Goal: Information Seeking & Learning: Check status

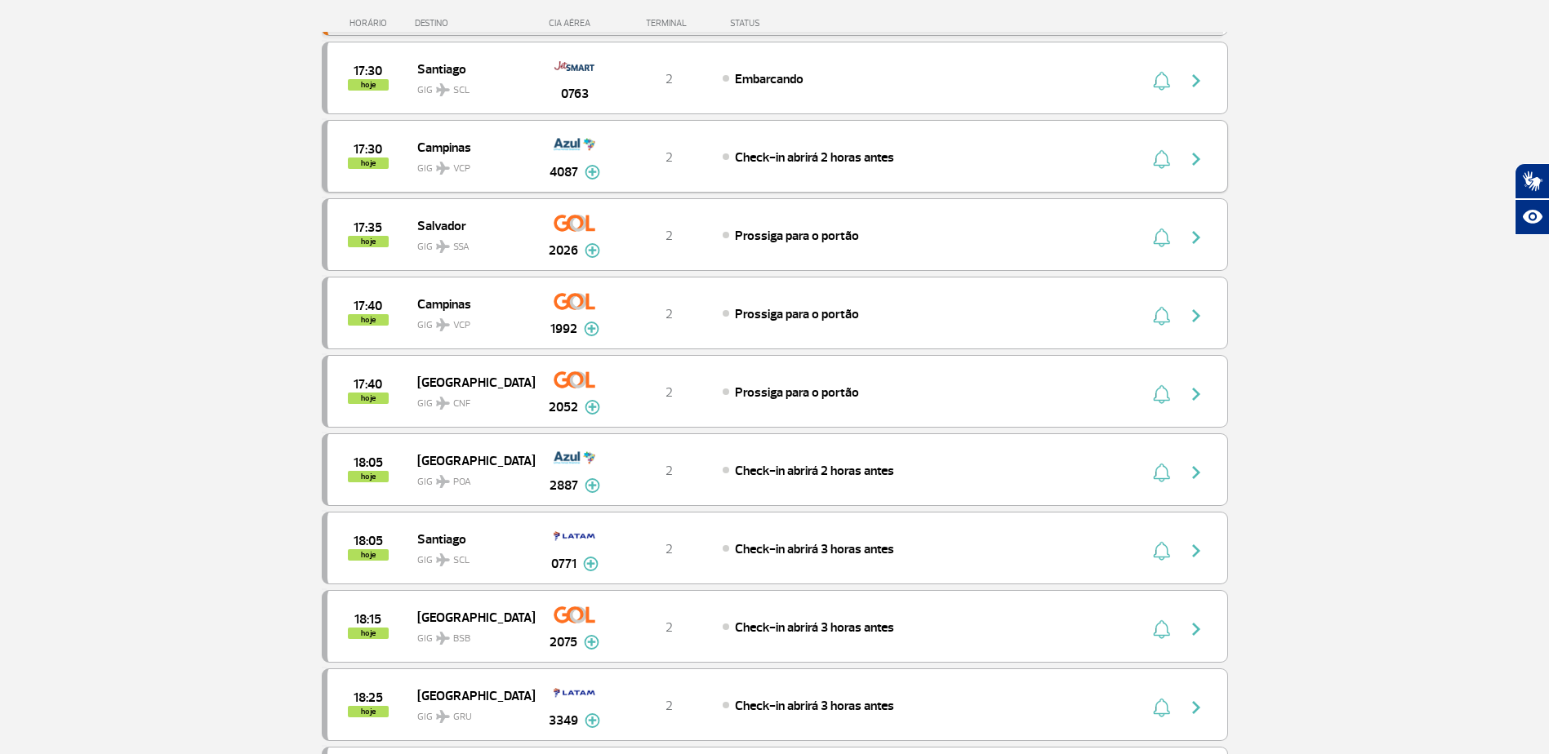
scroll to position [816, 0]
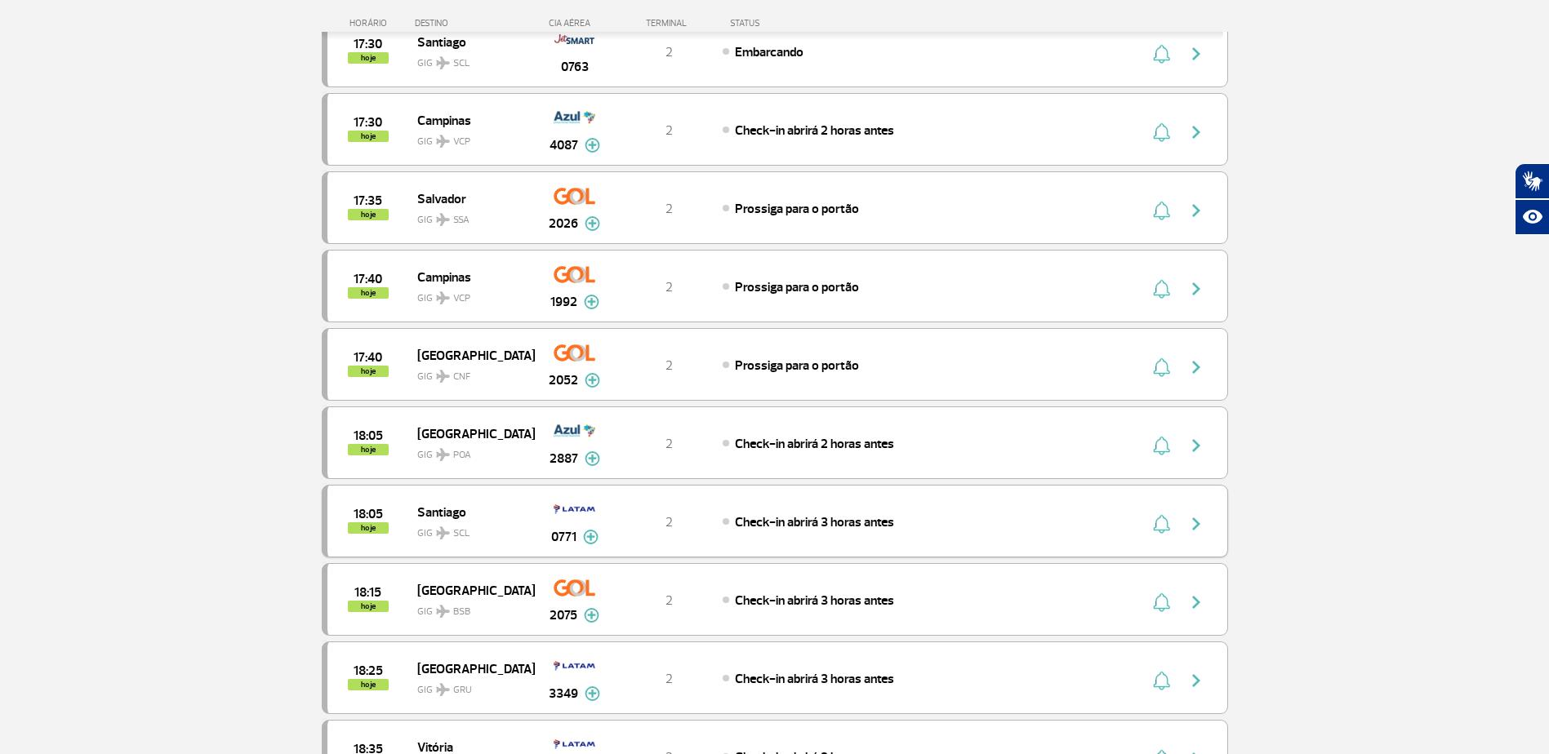
click at [1194, 525] on img "button" at bounding box center [1196, 524] width 20 height 20
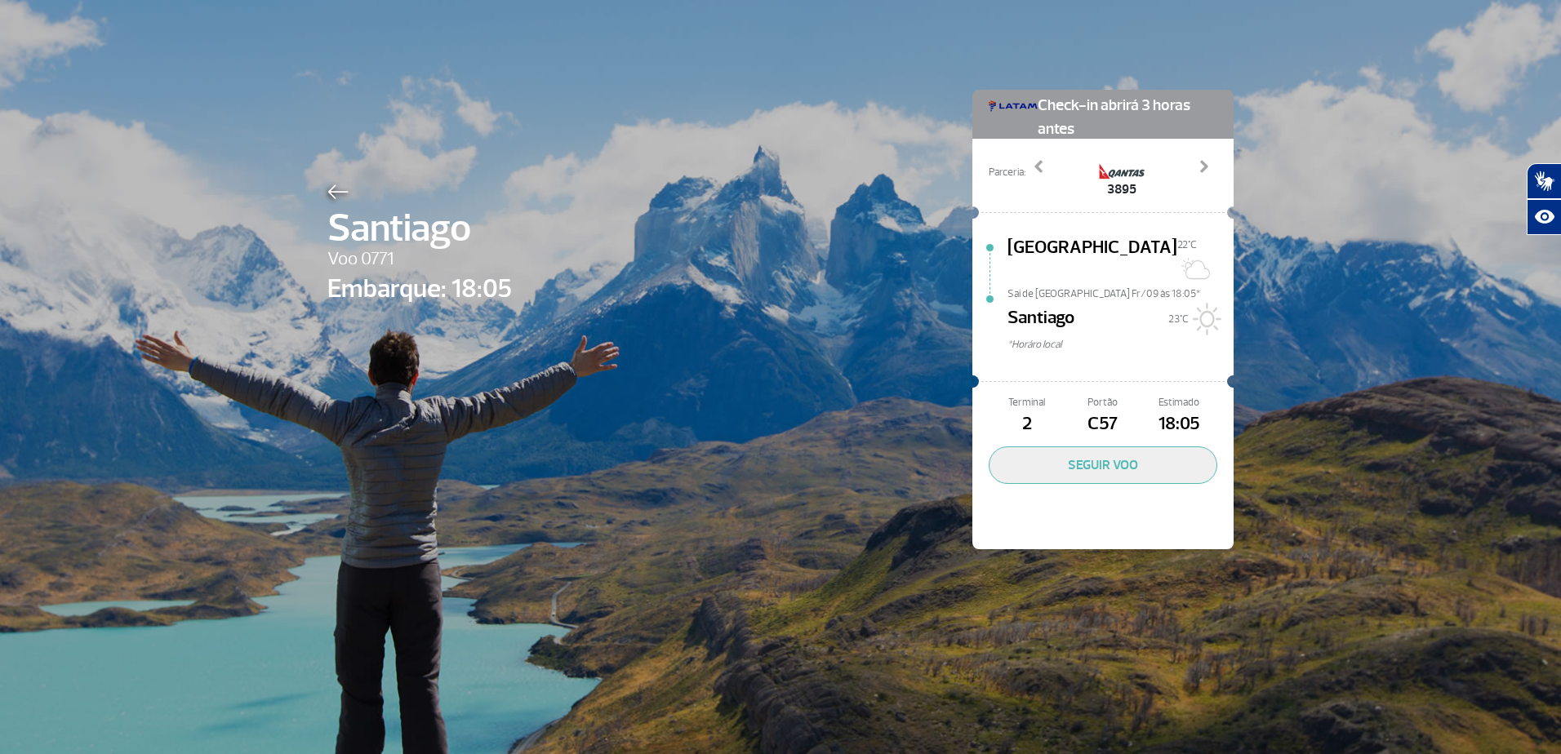
click at [331, 189] on img at bounding box center [337, 192] width 21 height 15
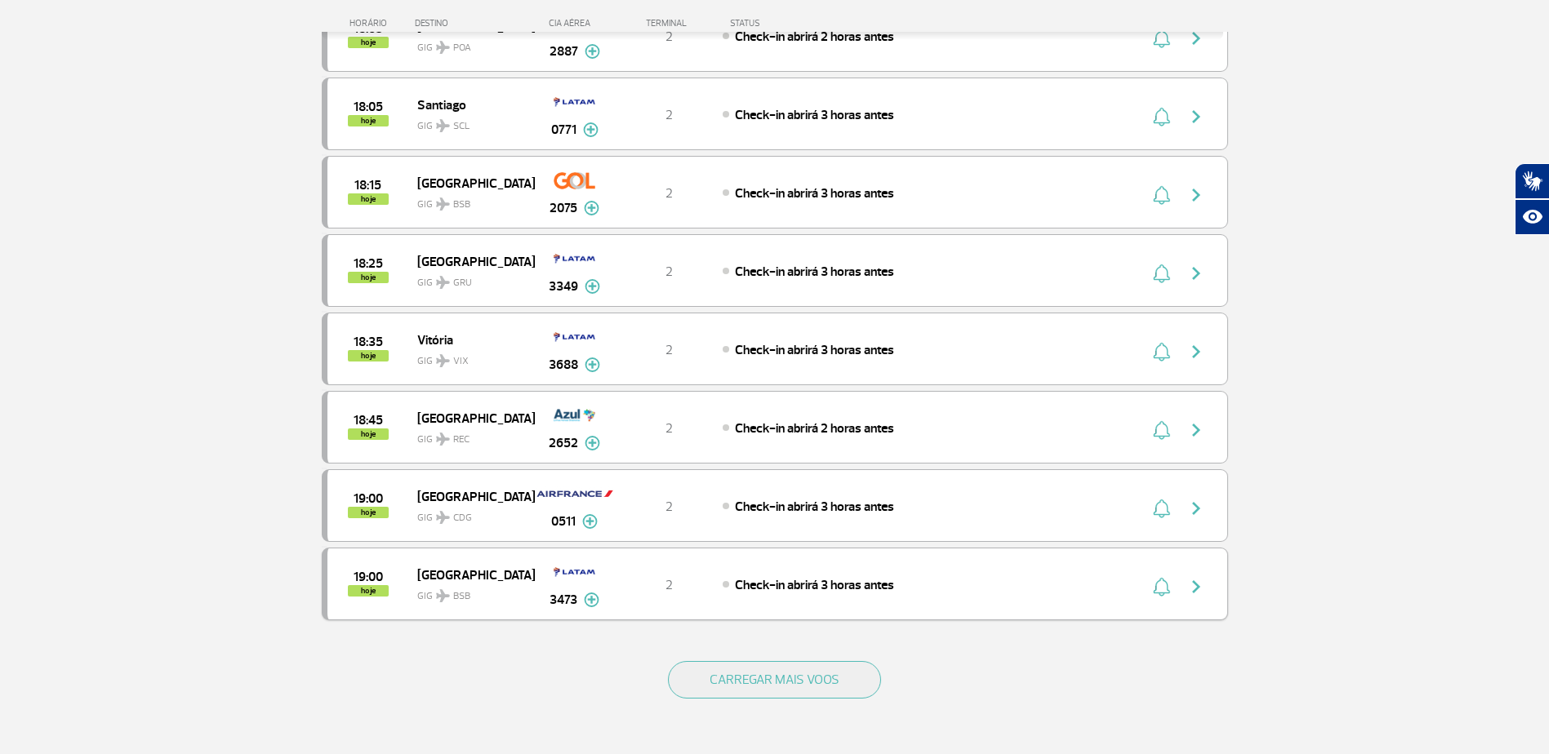
scroll to position [1225, 0]
click at [1204, 504] on img "button" at bounding box center [1196, 508] width 20 height 20
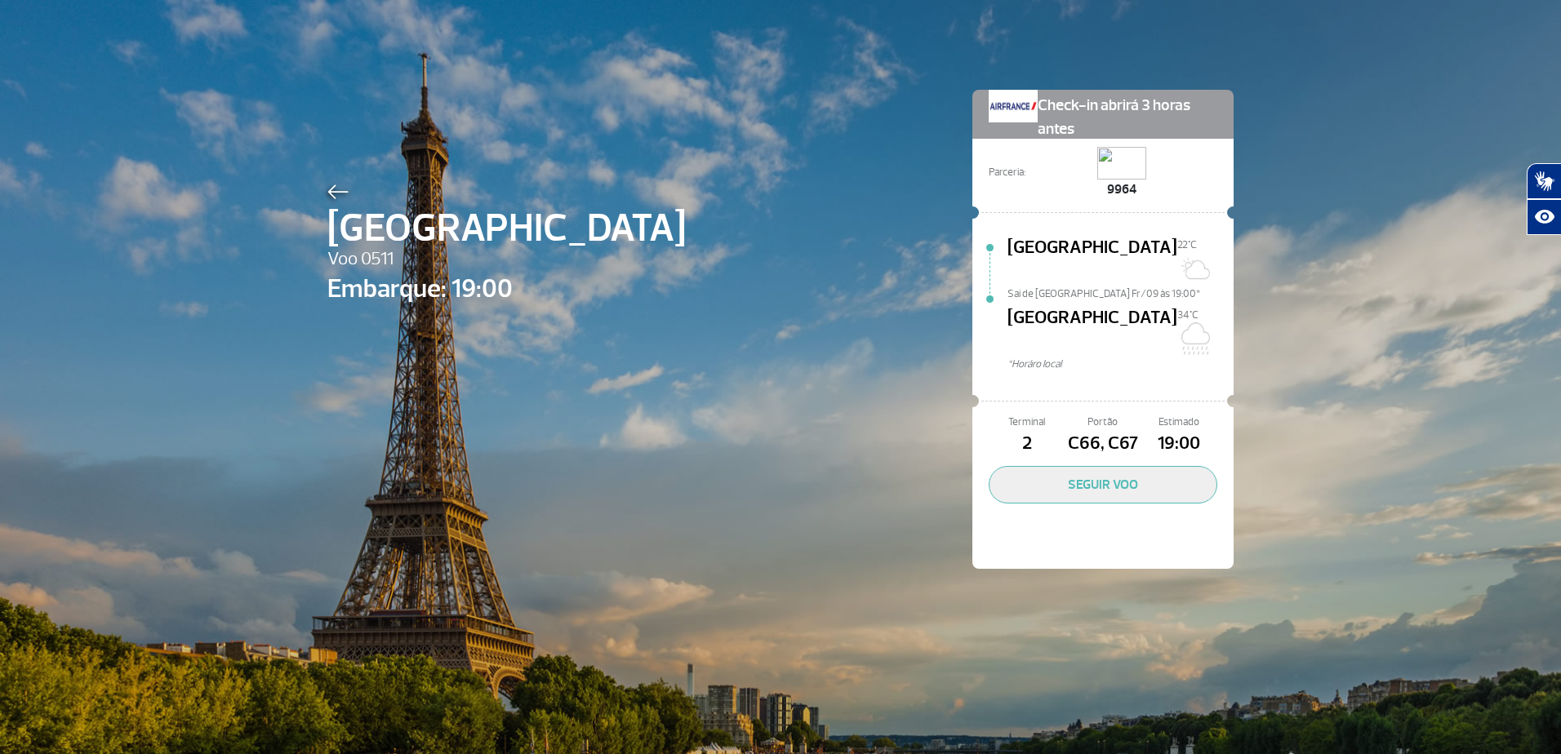
click at [327, 192] on img at bounding box center [337, 192] width 21 height 15
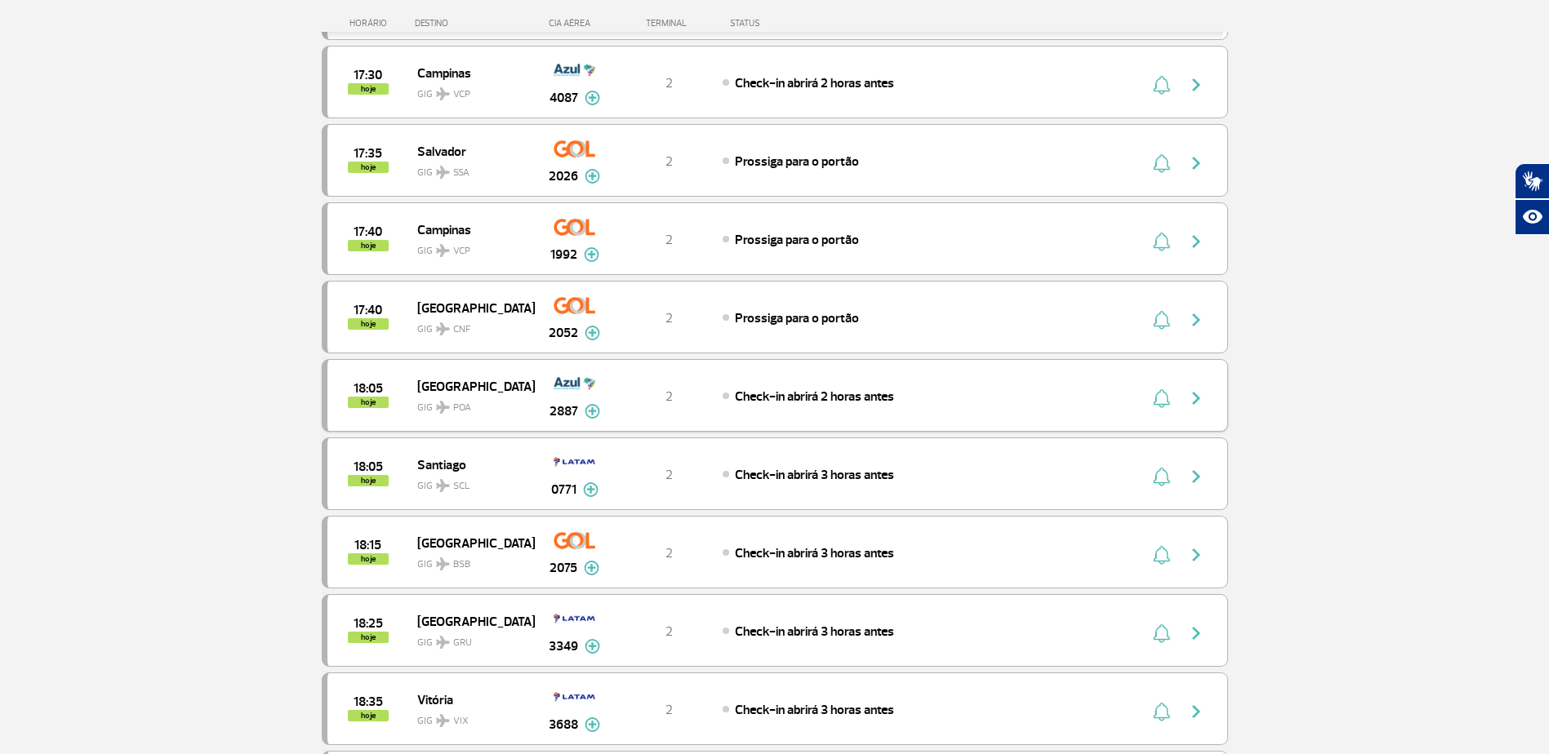
scroll to position [898, 0]
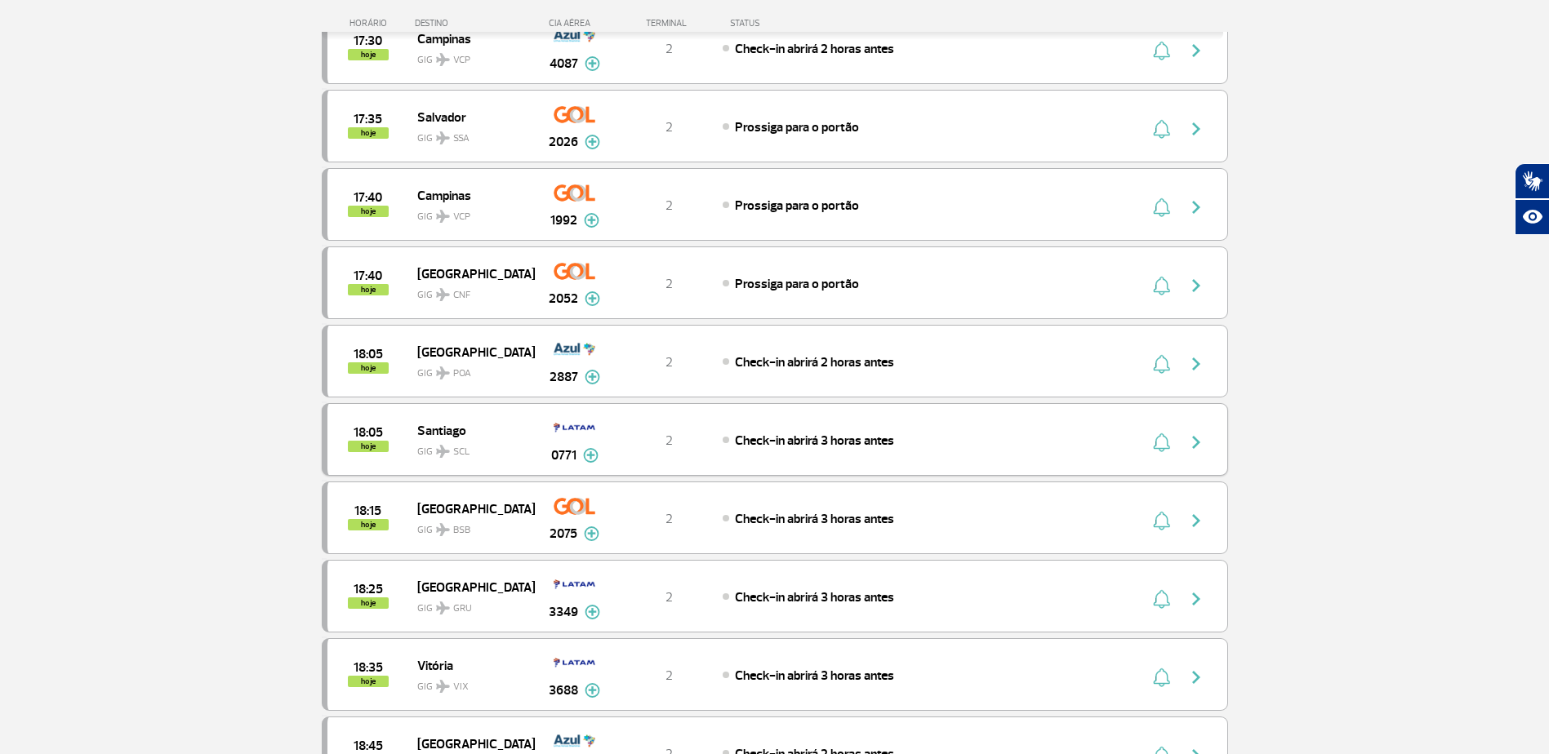
click at [1194, 447] on img "button" at bounding box center [1196, 443] width 20 height 20
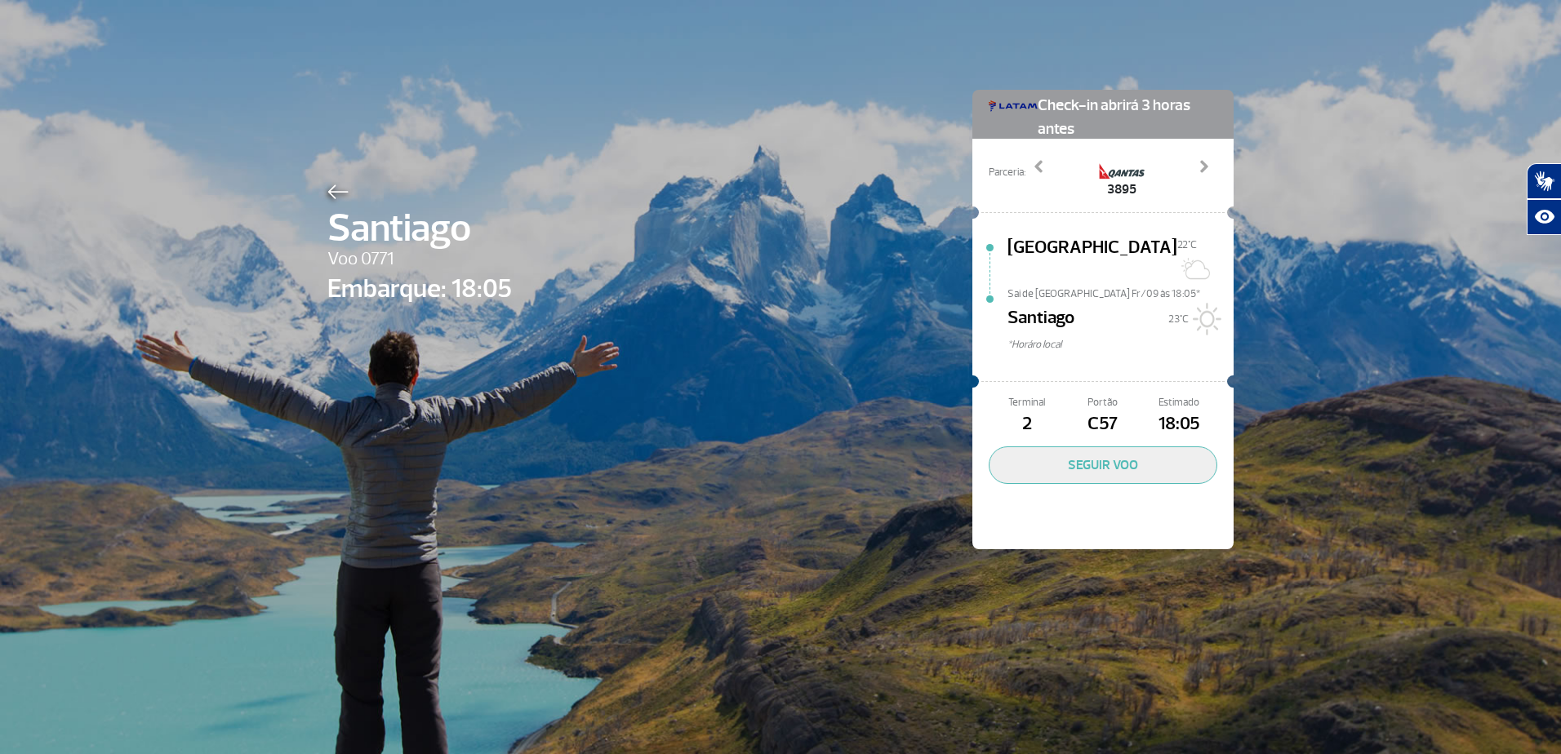
click at [329, 201] on span "Santiago" at bounding box center [419, 228] width 185 height 59
click at [333, 200] on span "Santiago" at bounding box center [419, 228] width 185 height 59
drag, startPoint x: 333, startPoint y: 200, endPoint x: 336, endPoint y: 192, distance: 8.8
click at [336, 192] on img at bounding box center [337, 192] width 21 height 15
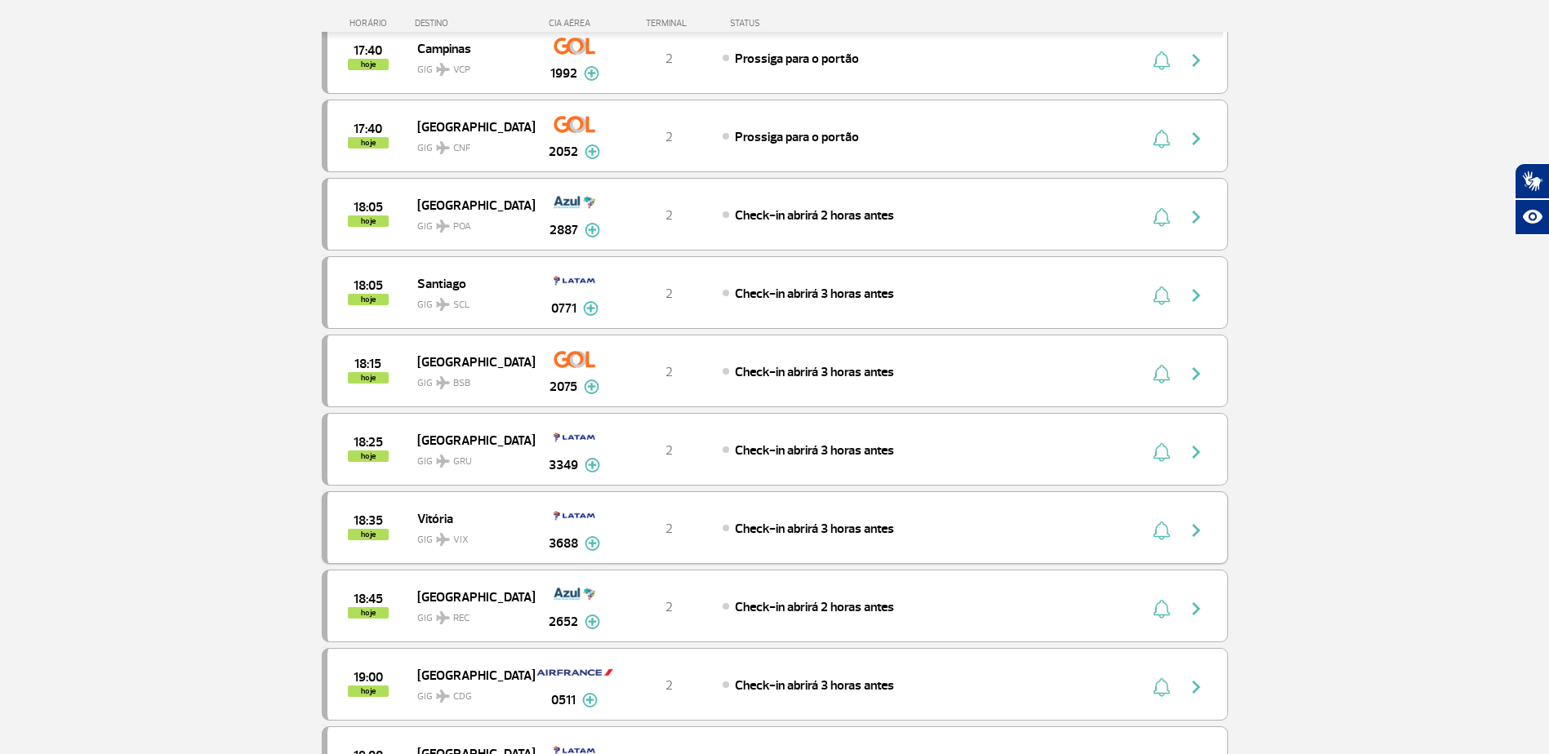
scroll to position [1143, 0]
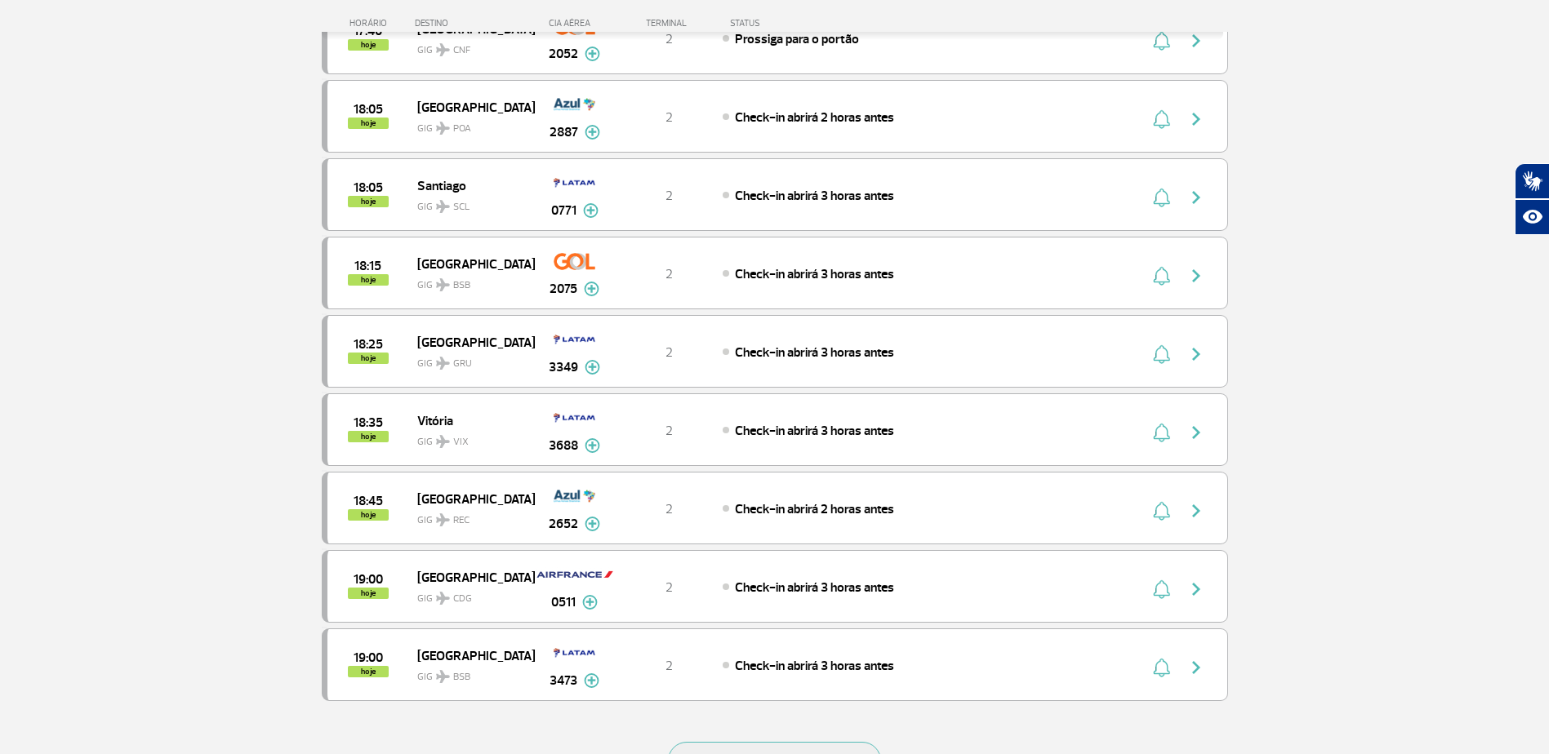
drag, startPoint x: 1323, startPoint y: 270, endPoint x: 1332, endPoint y: 251, distance: 21.6
